Goal: Task Accomplishment & Management: Manage account settings

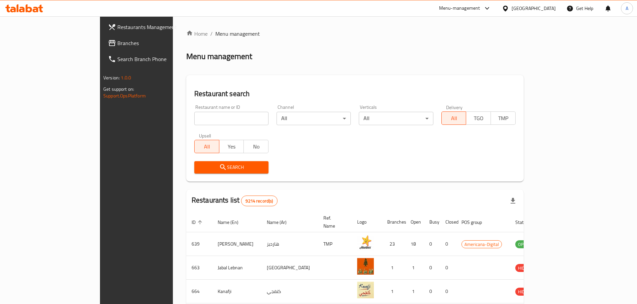
click at [194, 119] on input "search" at bounding box center [231, 118] width 74 height 13
type input "paw spa"
click button "Search" at bounding box center [231, 167] width 74 height 12
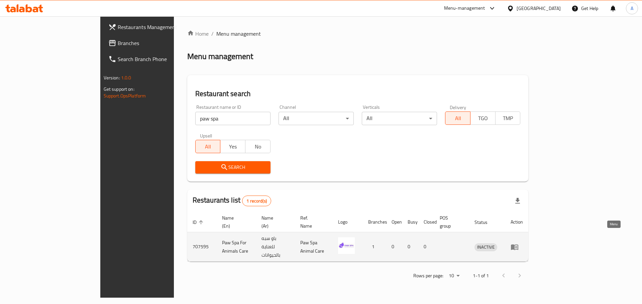
click at [518, 245] on icon "enhanced table" at bounding box center [514, 248] width 7 height 6
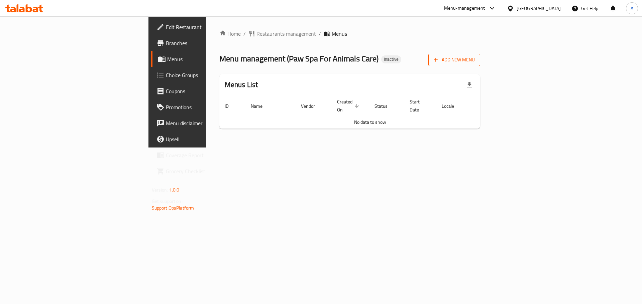
click at [475, 60] on span "Add New Menu" at bounding box center [453, 60] width 41 height 8
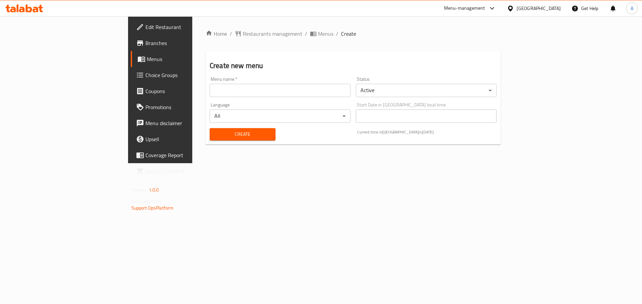
click at [210, 89] on input "text" at bounding box center [280, 90] width 141 height 13
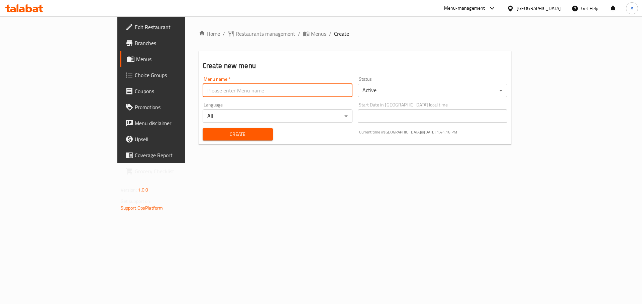
type input "Offer"
click at [208, 133] on span "Create" at bounding box center [237, 134] width 59 height 8
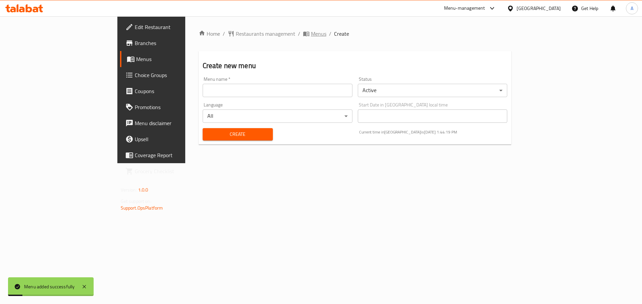
click at [311, 32] on span "Menus" at bounding box center [318, 34] width 15 height 8
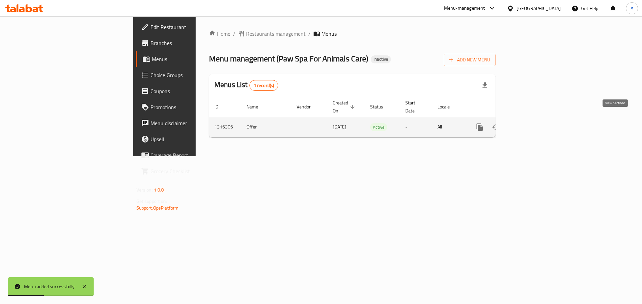
click at [532, 123] on icon "enhanced table" at bounding box center [528, 127] width 8 height 8
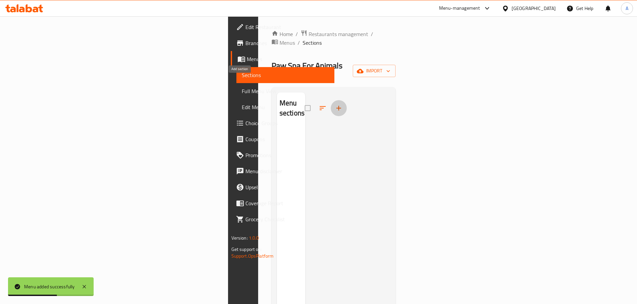
click at [336, 106] on icon "button" at bounding box center [338, 108] width 5 height 5
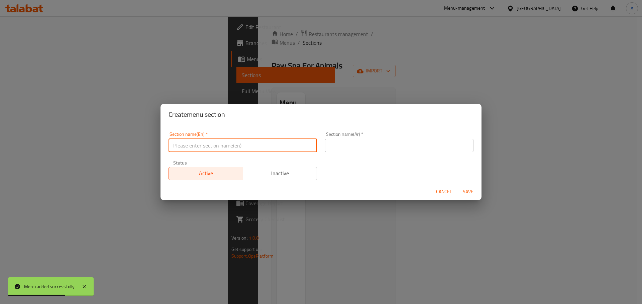
click at [229, 144] on input "text" at bounding box center [242, 145] width 148 height 13
type input "Offers"
click at [367, 145] on input "text" at bounding box center [399, 145] width 148 height 13
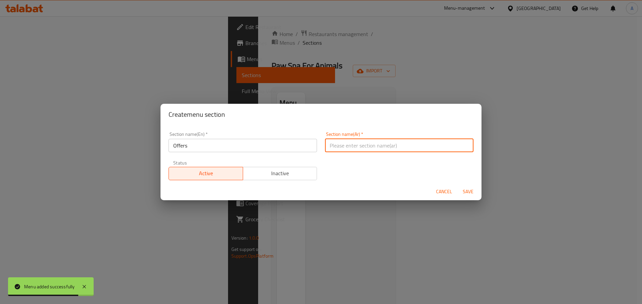
type input "عروض"
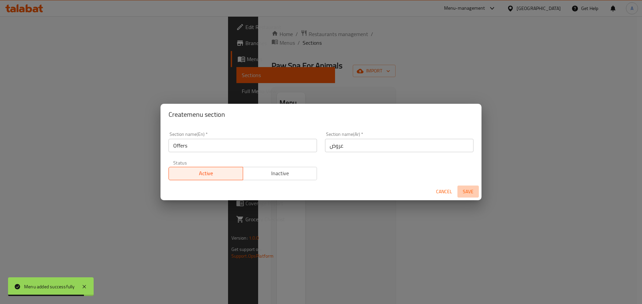
click at [470, 193] on span "Save" at bounding box center [468, 192] width 16 height 8
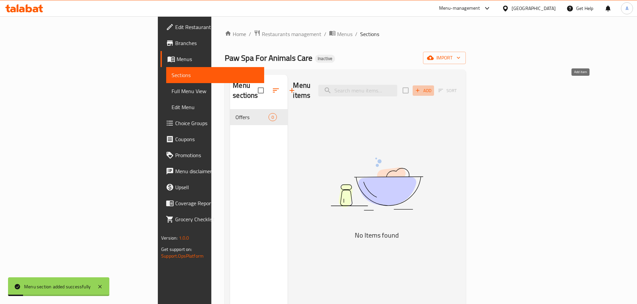
click at [432, 87] on span "Add" at bounding box center [423, 91] width 18 height 8
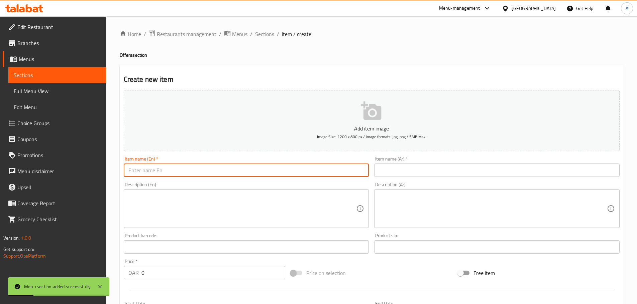
drag, startPoint x: 321, startPoint y: 170, endPoint x: 313, endPoint y: 173, distance: 8.6
click at [320, 170] on input "text" at bounding box center [246, 170] width 245 height 13
type input "offers"
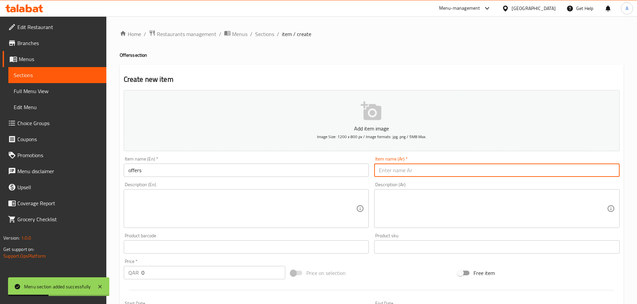
click at [432, 175] on input "text" at bounding box center [496, 170] width 245 height 13
type input "عروض"
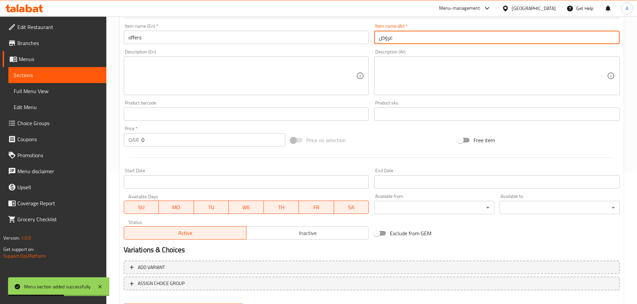
scroll to position [134, 0]
click at [177, 142] on input "0" at bounding box center [213, 139] width 144 height 13
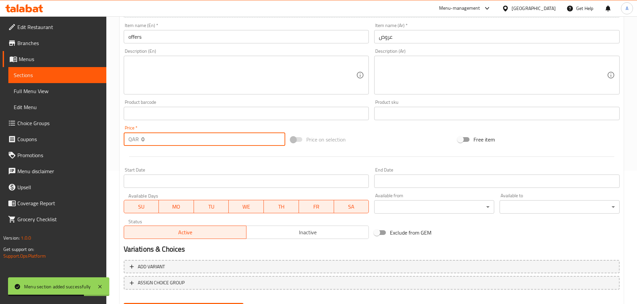
click at [177, 142] on input "0" at bounding box center [213, 139] width 144 height 13
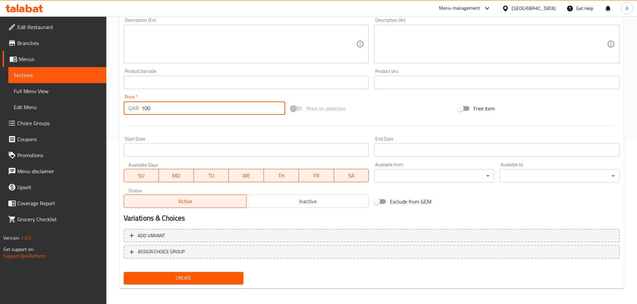
scroll to position [168, 0]
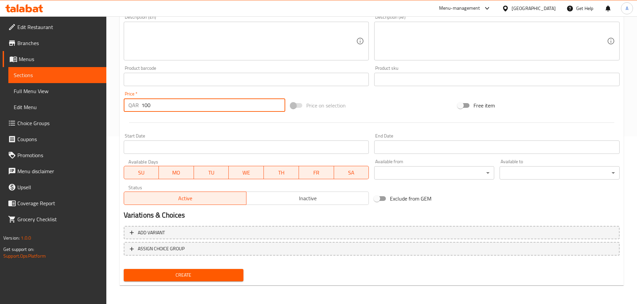
type input "100"
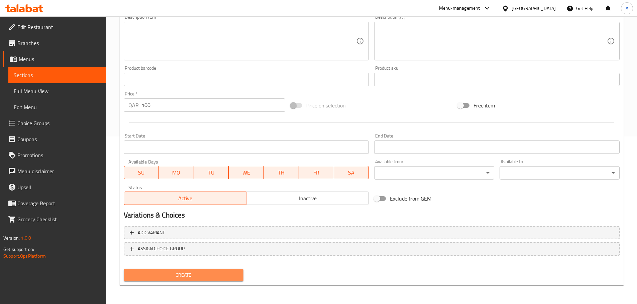
click at [178, 279] on span "Create" at bounding box center [183, 275] width 109 height 8
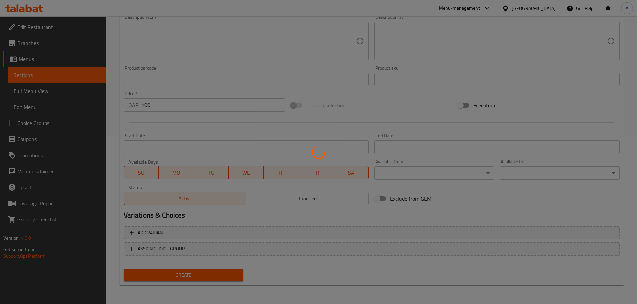
type input "0"
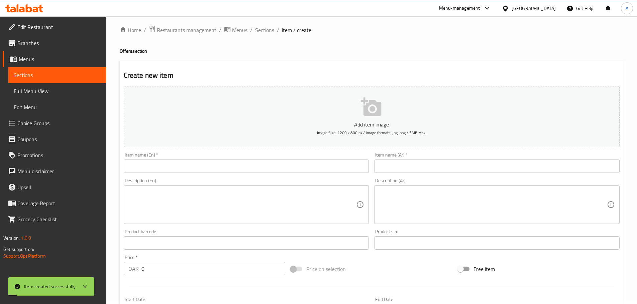
scroll to position [1, 0]
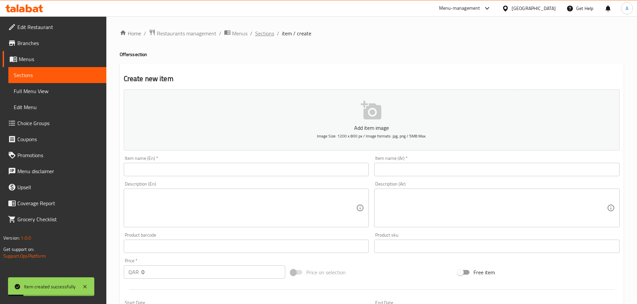
click at [259, 31] on span "Sections" at bounding box center [264, 33] width 19 height 8
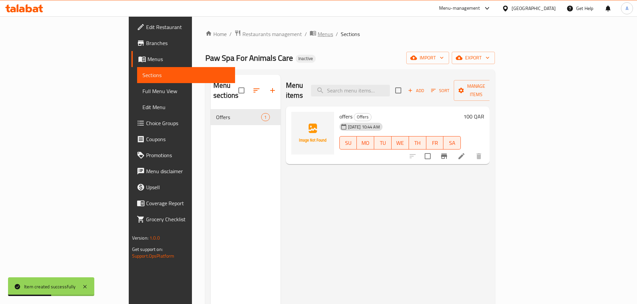
click at [317, 37] on span "Menus" at bounding box center [324, 34] width 15 height 8
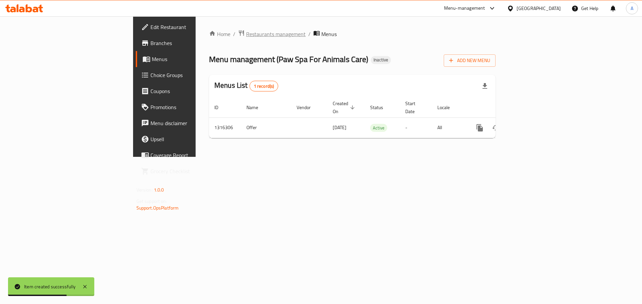
click at [246, 36] on span "Restaurants management" at bounding box center [275, 34] width 59 height 8
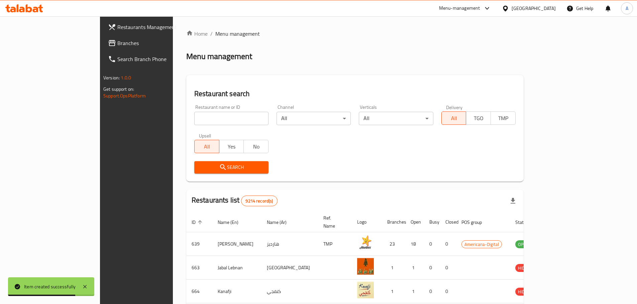
click at [194, 114] on input "search" at bounding box center [231, 118] width 74 height 13
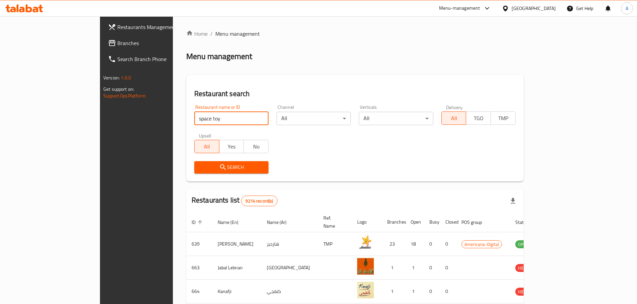
click button "Search" at bounding box center [231, 167] width 74 height 12
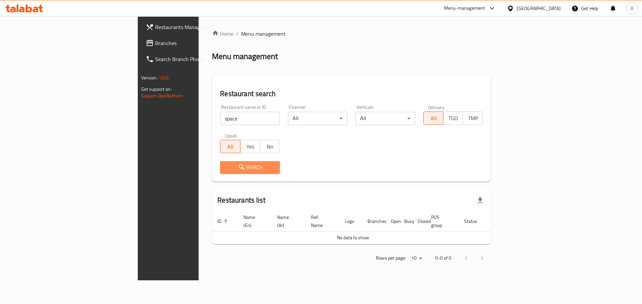
click at [225, 166] on span "Search" at bounding box center [249, 167] width 49 height 8
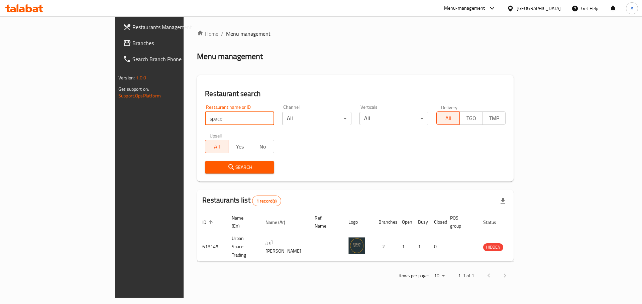
click at [205, 119] on input "space" at bounding box center [239, 118] width 69 height 13
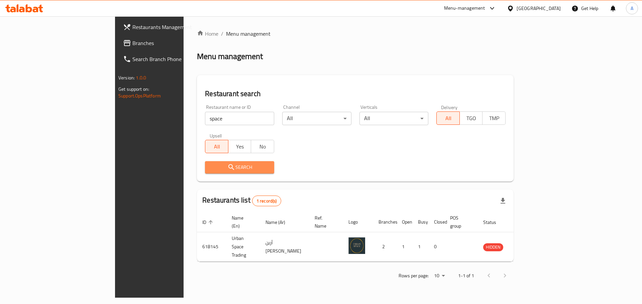
click at [210, 163] on span "Search" at bounding box center [239, 167] width 58 height 8
click at [205, 120] on input "space" at bounding box center [239, 118] width 69 height 13
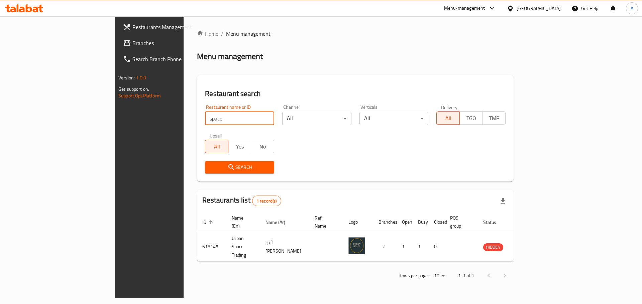
click at [205, 120] on input "space" at bounding box center [239, 118] width 69 height 13
type input "toy"
click button "Search" at bounding box center [239, 167] width 69 height 12
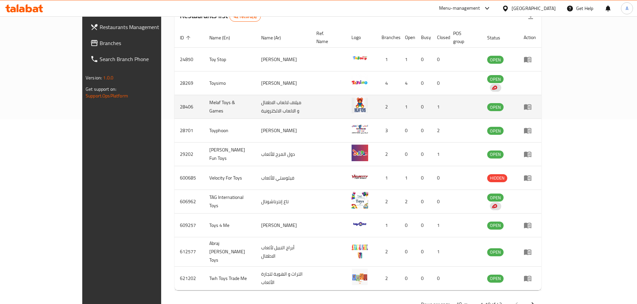
scroll to position [194, 0]
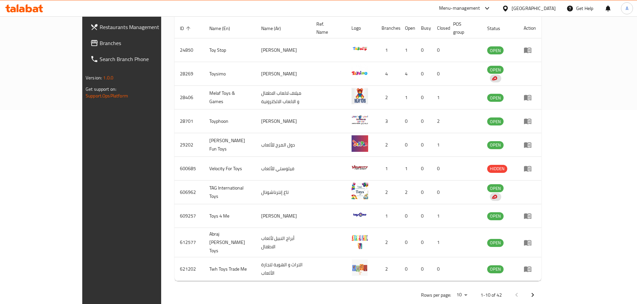
click at [540, 287] on button "Next page" at bounding box center [532, 295] width 16 height 16
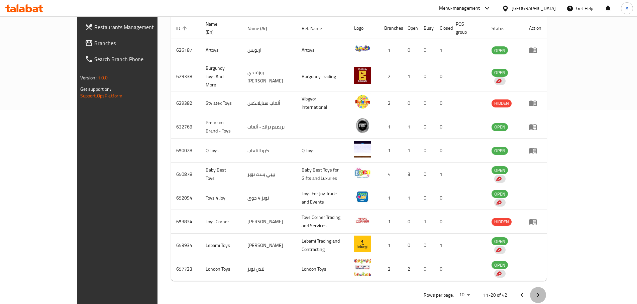
click at [546, 287] on button "Next page" at bounding box center [538, 295] width 16 height 16
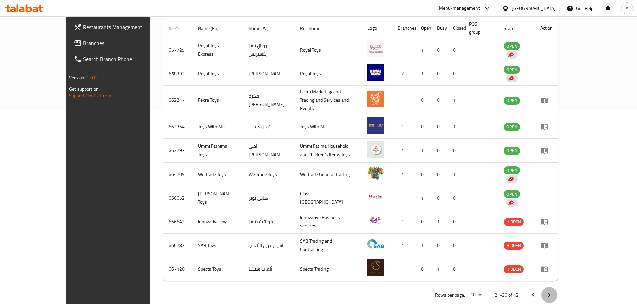
click at [553, 291] on icon "Next page" at bounding box center [549, 295] width 8 height 8
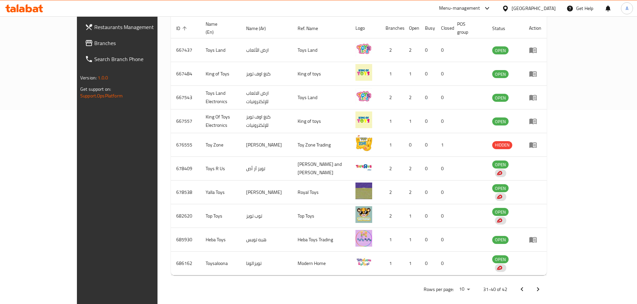
click at [539, 288] on icon "Next page" at bounding box center [538, 290] width 2 height 4
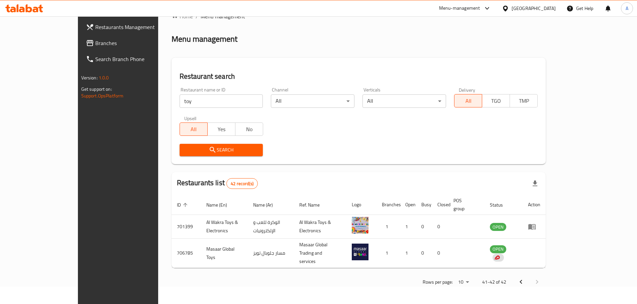
scroll to position [0, 0]
